Goal: Information Seeking & Learning: Learn about a topic

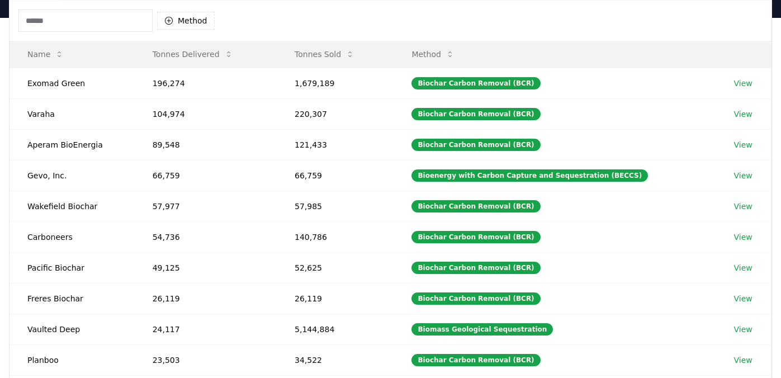
scroll to position [168, 0]
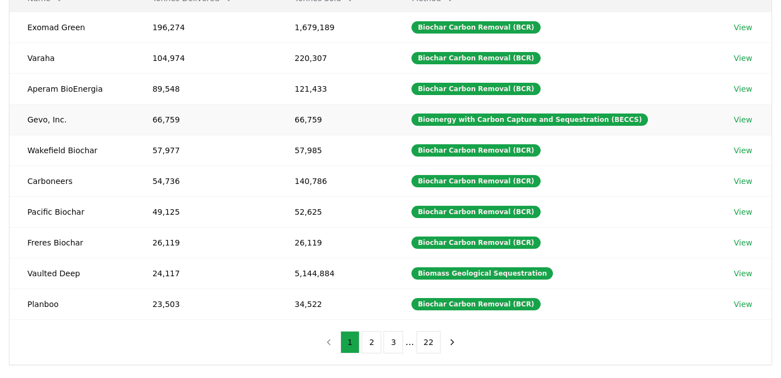
click at [736, 123] on link "View" at bounding box center [744, 119] width 18 height 11
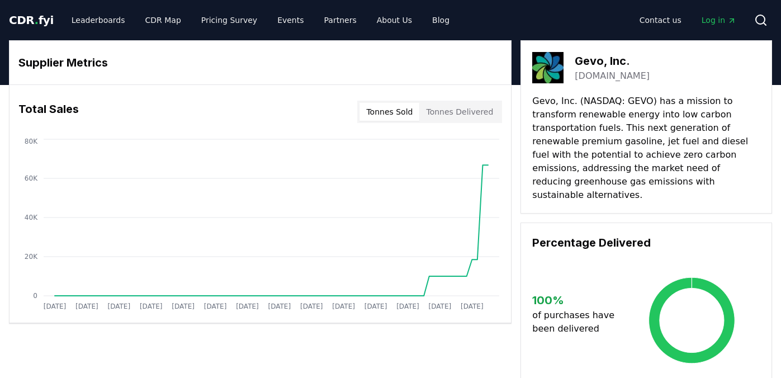
click at [394, 114] on button "Tonnes Sold" at bounding box center [390, 112] width 60 height 18
click at [457, 114] on button "Tonnes Delivered" at bounding box center [460, 112] width 81 height 18
click at [76, 20] on link "Leaderboards" at bounding box center [99, 20] width 72 height 20
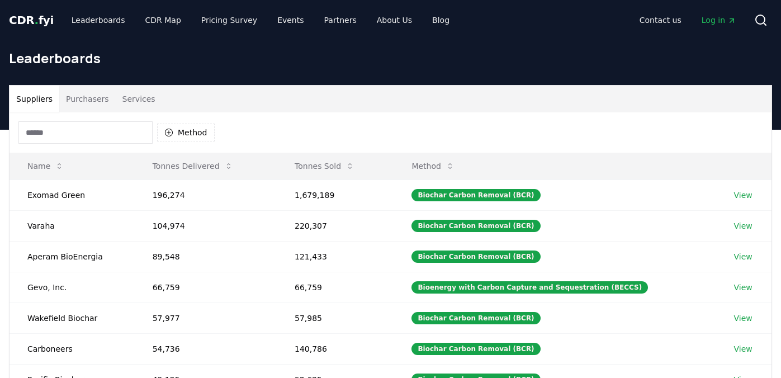
click at [177, 99] on div "Suppliers Purchasers Services" at bounding box center [391, 99] width 762 height 27
